Goal: Information Seeking & Learning: Learn about a topic

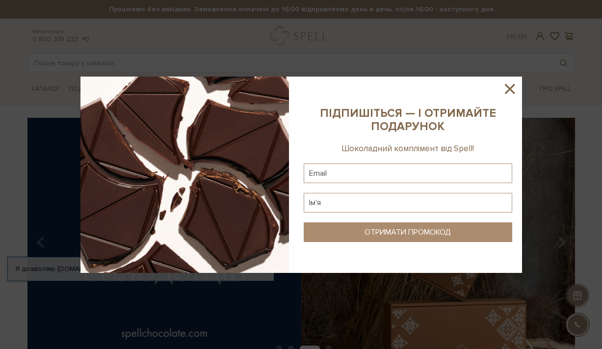
click at [513, 88] on icon at bounding box center [509, 88] width 17 height 17
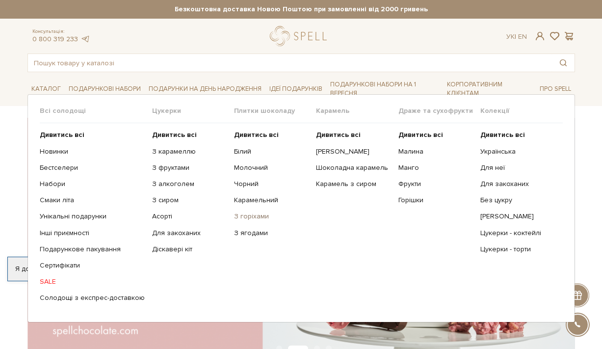
click at [234, 220] on link "З горіхами" at bounding box center [271, 216] width 75 height 9
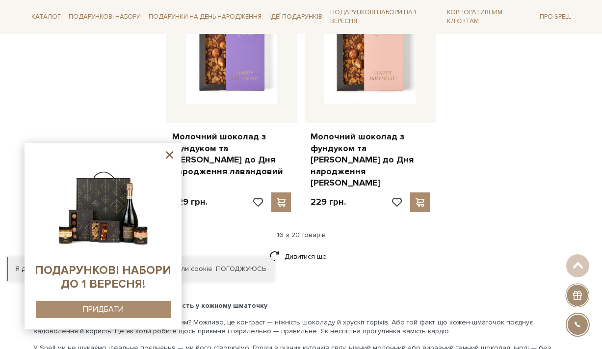
scroll to position [1270, 0]
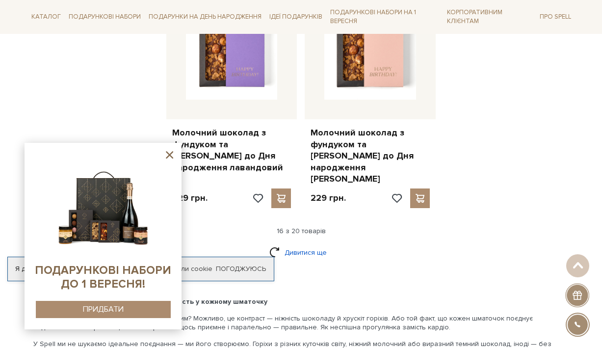
click at [283, 244] on link "Дивитися ще" at bounding box center [301, 252] width 64 height 17
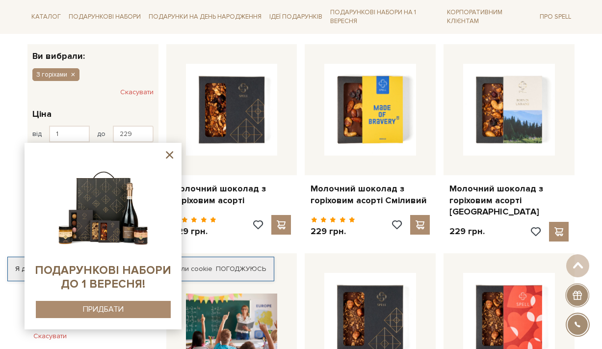
scroll to position [0, 0]
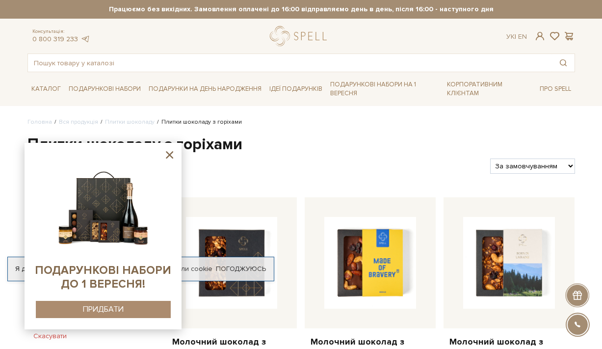
click at [169, 154] on icon at bounding box center [169, 154] width 7 height 7
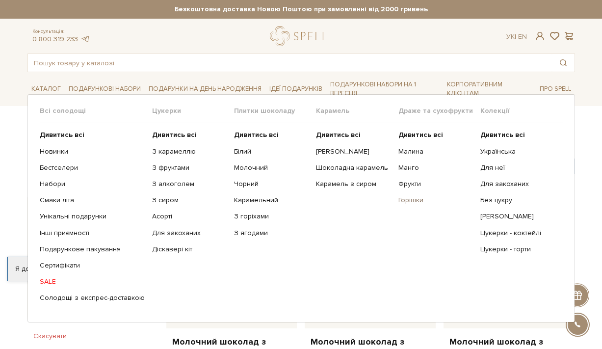
click at [402, 201] on link "Горішки" at bounding box center [435, 200] width 75 height 9
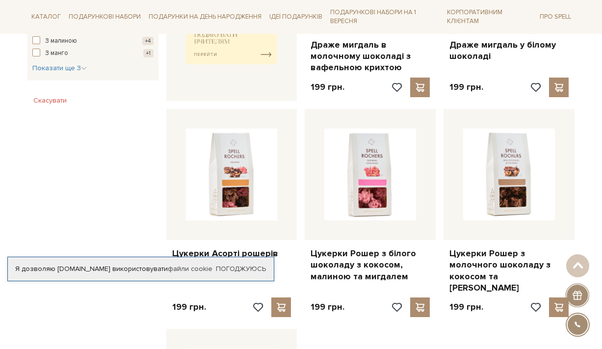
scroll to position [450, 0]
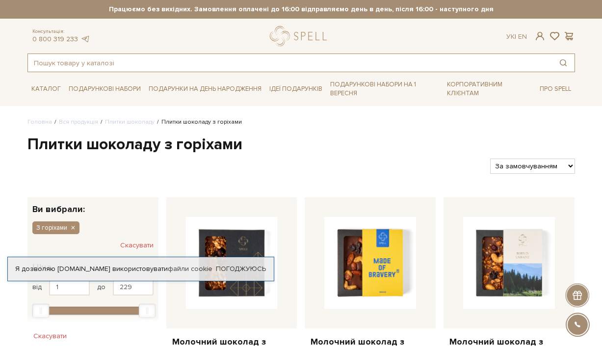
click at [107, 56] on input "text" at bounding box center [290, 63] width 524 height 18
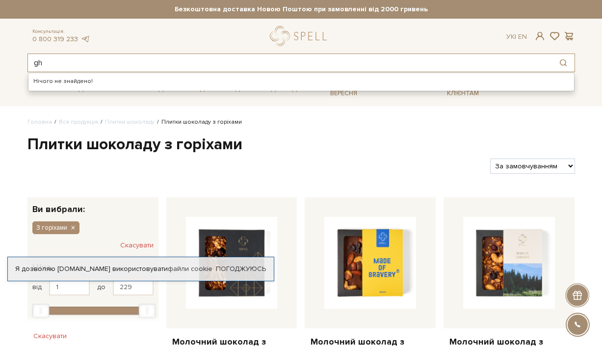
type input "g"
type input "праліне"
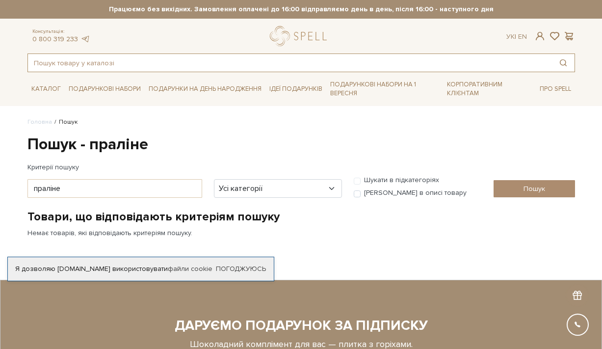
click at [127, 60] on input "text" at bounding box center [290, 63] width 524 height 18
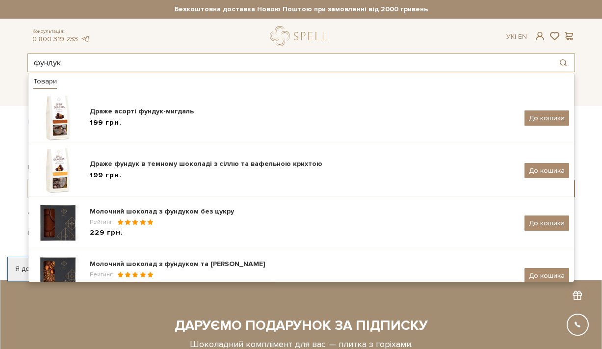
type input "фундук"
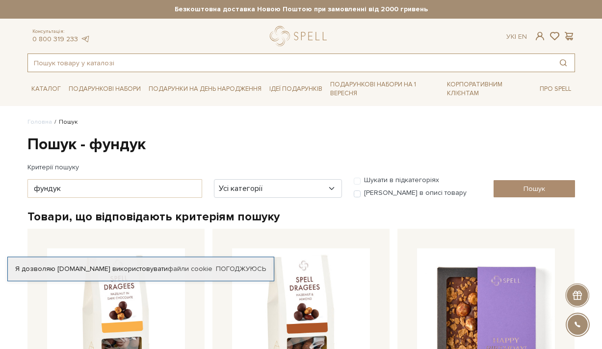
click at [153, 62] on input "text" at bounding box center [290, 63] width 524 height 18
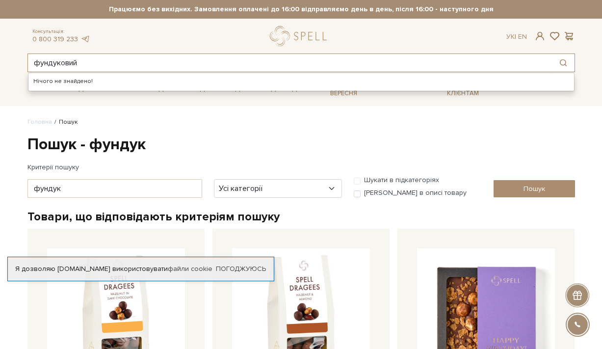
type input "фундуковий"
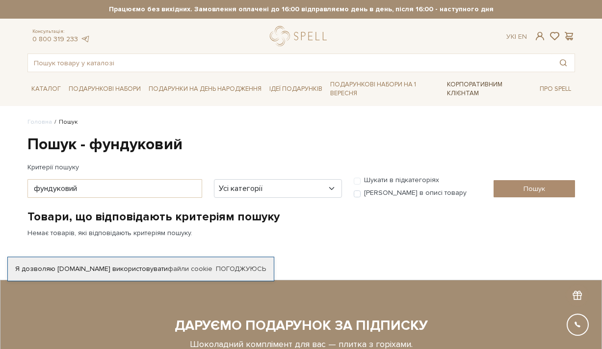
click at [461, 87] on link "Корпоративним клієнтам" at bounding box center [489, 89] width 93 height 26
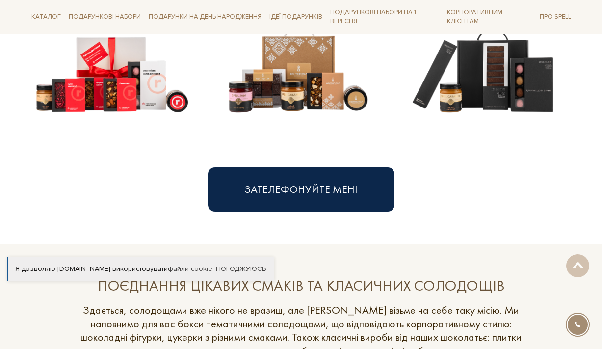
scroll to position [591, 0]
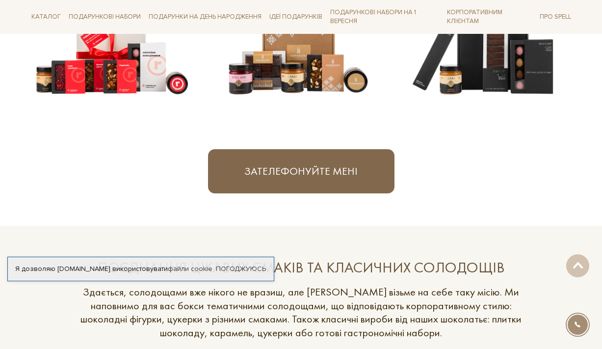
click at [364, 159] on button "Зателефонуйте мені" at bounding box center [301, 171] width 186 height 44
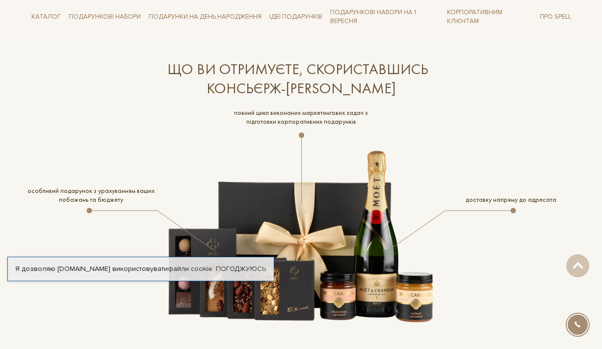
scroll to position [1473, 0]
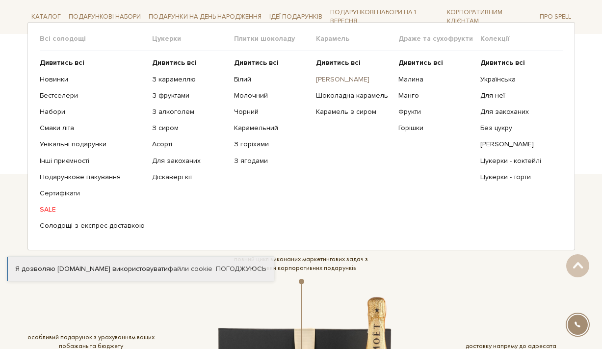
click at [332, 80] on link "[PERSON_NAME]" at bounding box center [353, 79] width 75 height 9
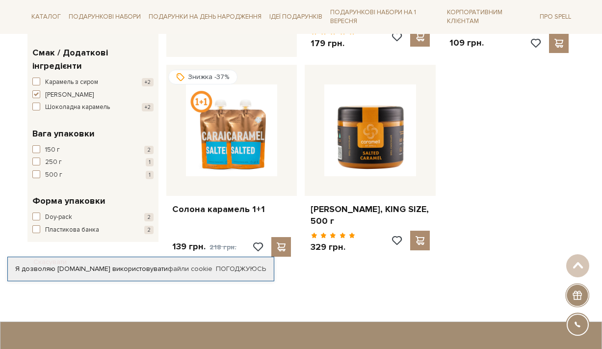
scroll to position [408, 0]
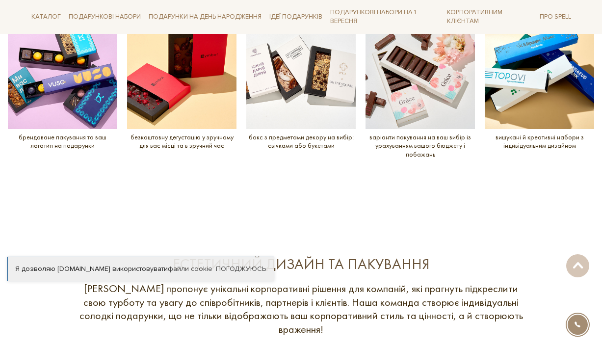
scroll to position [1179, 0]
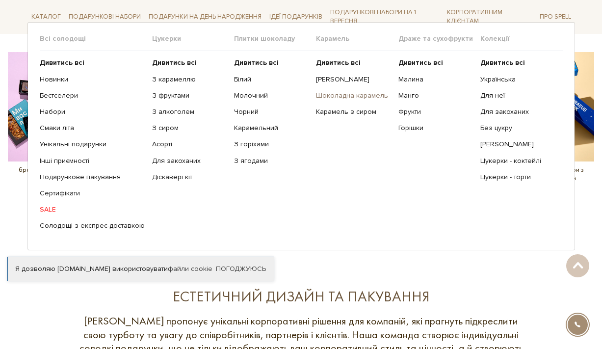
click at [322, 96] on link "Шоколадна карамель" at bounding box center [353, 95] width 75 height 9
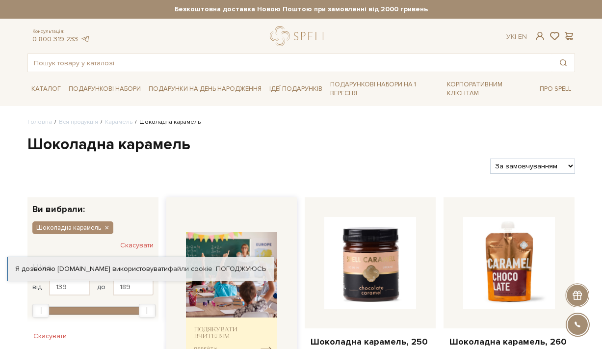
click at [239, 246] on img at bounding box center [232, 295] width 92 height 127
